Goal: Complete application form

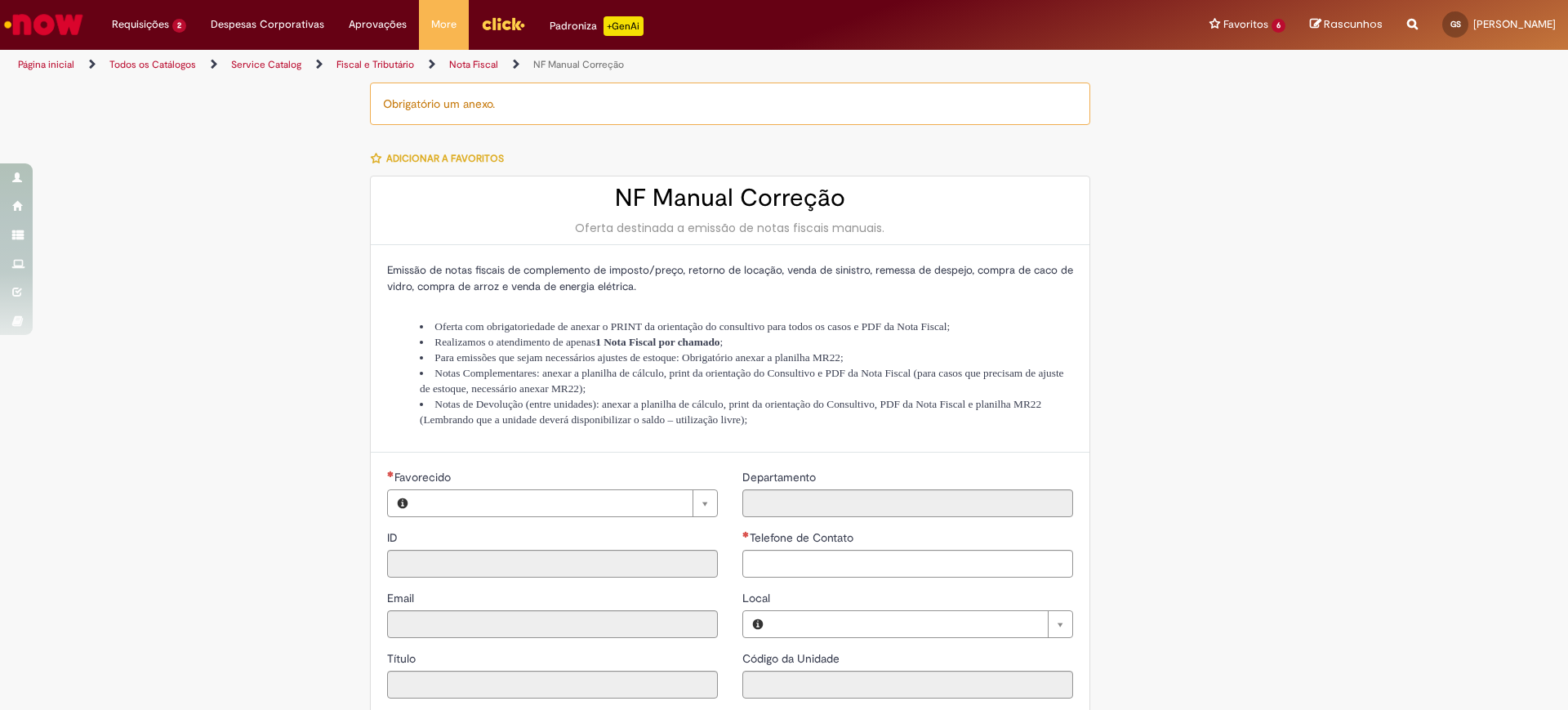
type input "********"
type input "**********"
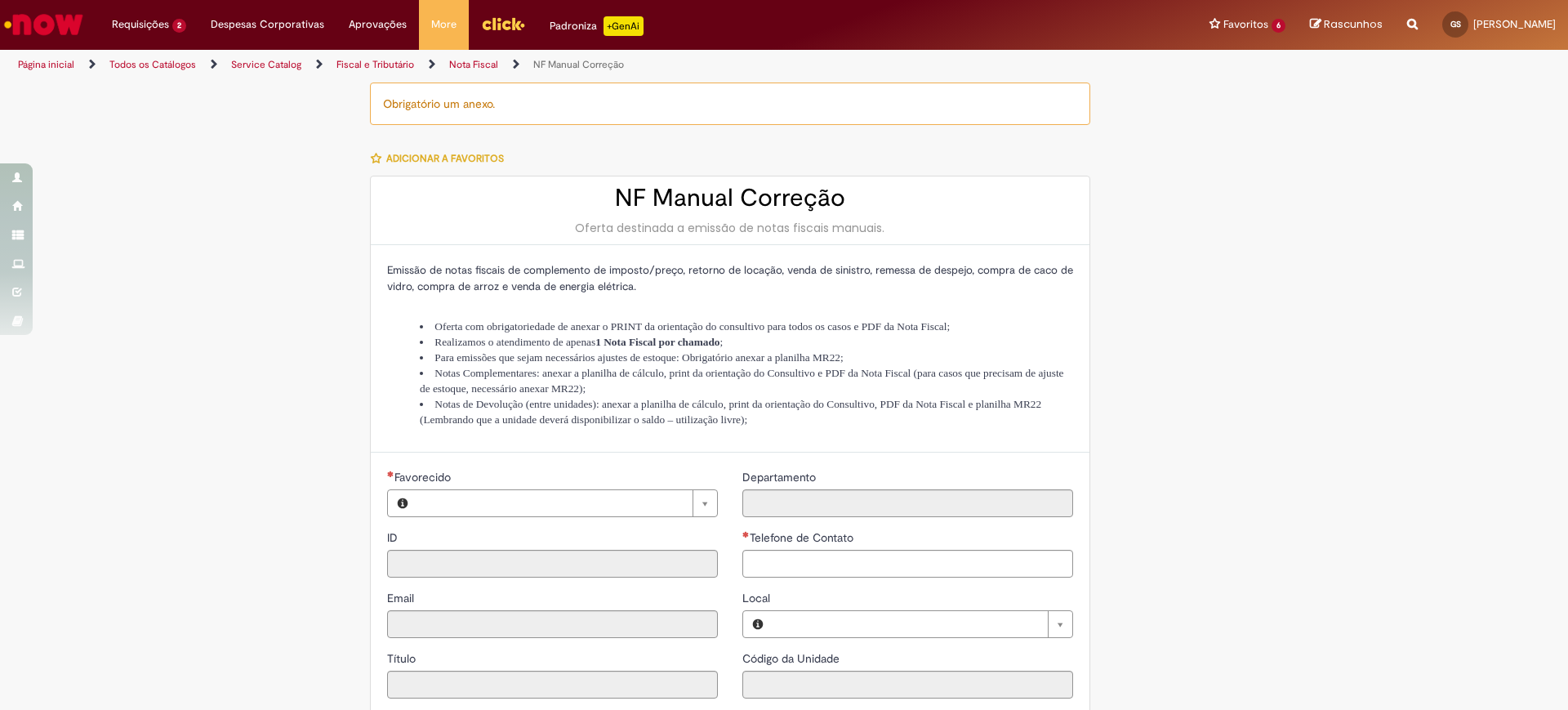
type input "****"
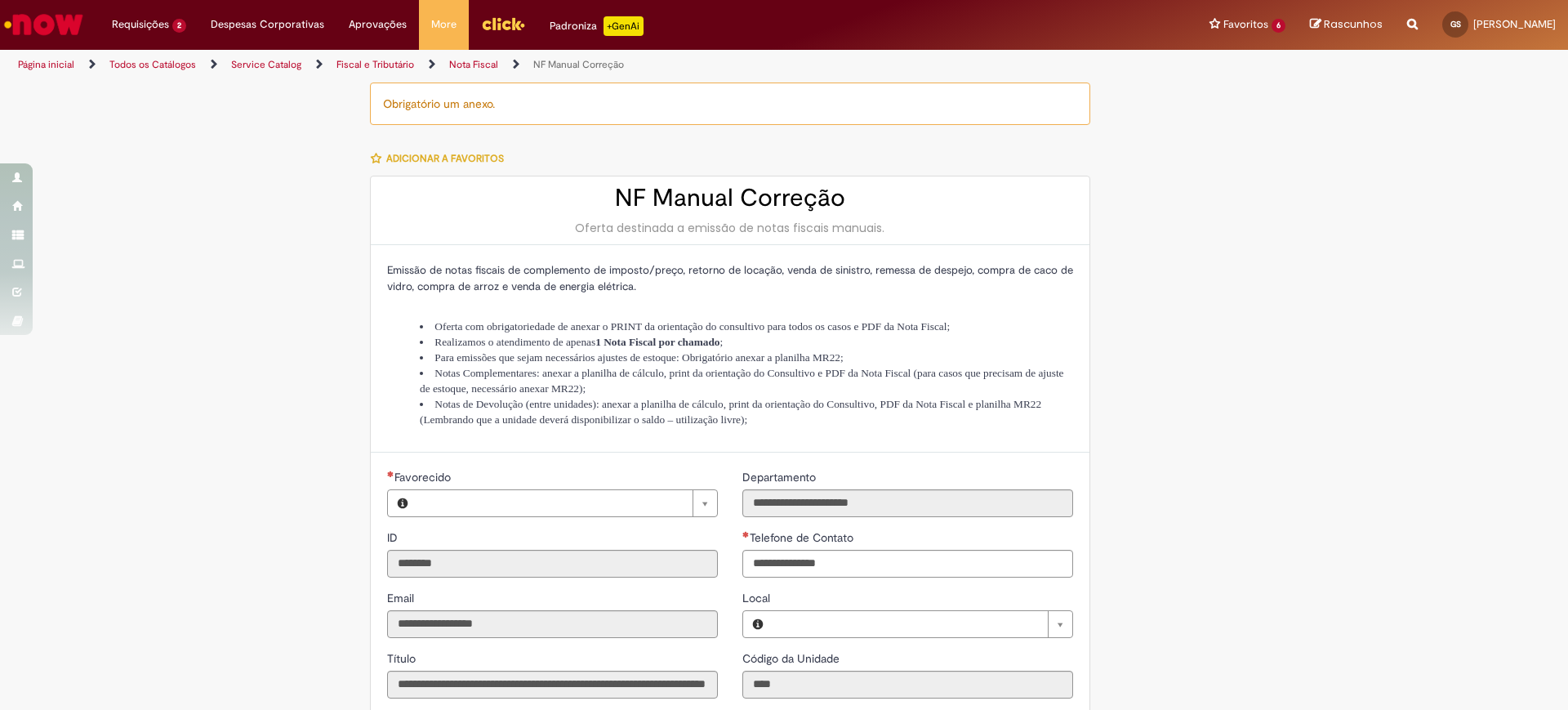
type input "**********"
